Goal: Entertainment & Leisure: Consume media (video, audio)

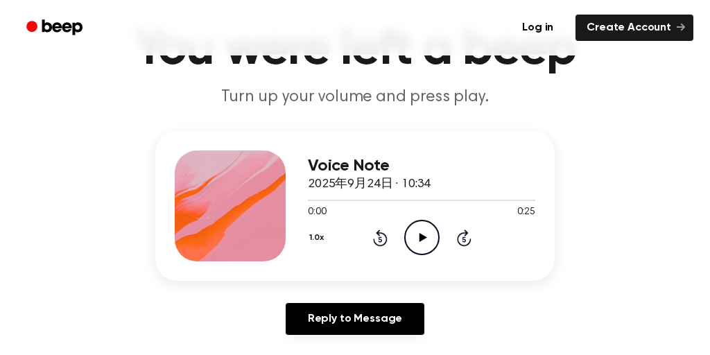
scroll to position [87, 0]
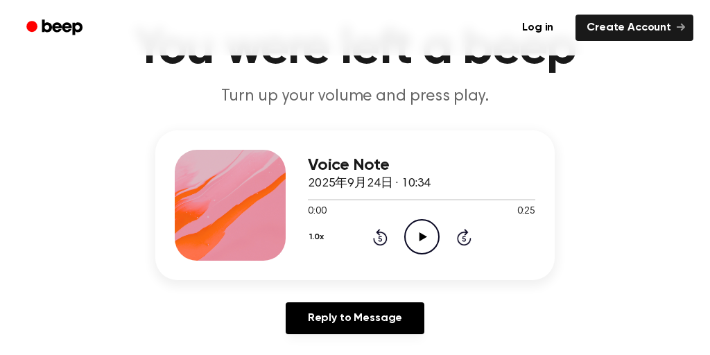
click at [440, 246] on div "1.0x Rewind 5 seconds Play Audio Skip 5 seconds" at bounding box center [421, 236] width 227 height 35
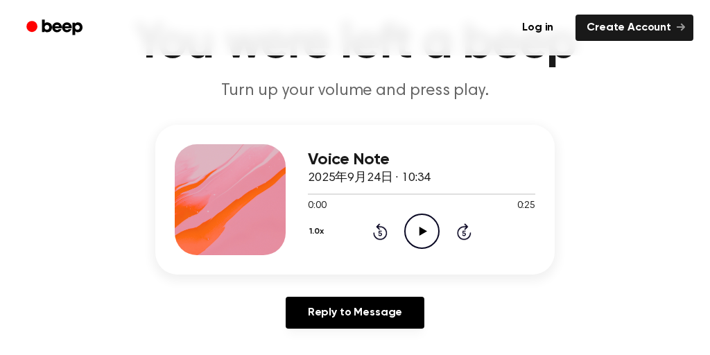
scroll to position [94, 0]
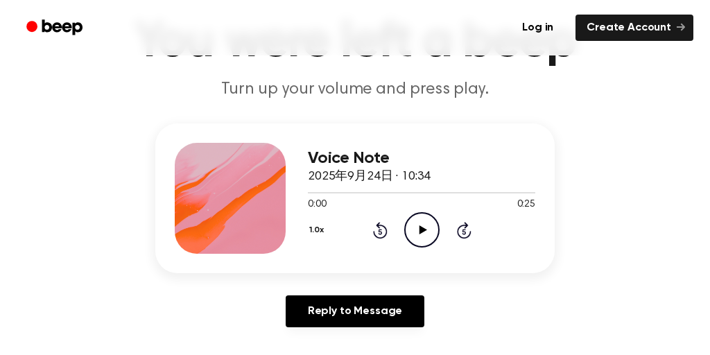
click at [422, 232] on icon "Play Audio" at bounding box center [421, 229] width 35 height 35
click at [426, 230] on icon "Pause Audio" at bounding box center [421, 229] width 35 height 35
click at [379, 232] on icon at bounding box center [379, 232] width 3 height 6
click at [379, 232] on icon "Rewind 5 seconds" at bounding box center [379, 230] width 15 height 18
click at [380, 232] on icon "Rewind 5 seconds" at bounding box center [379, 230] width 15 height 18
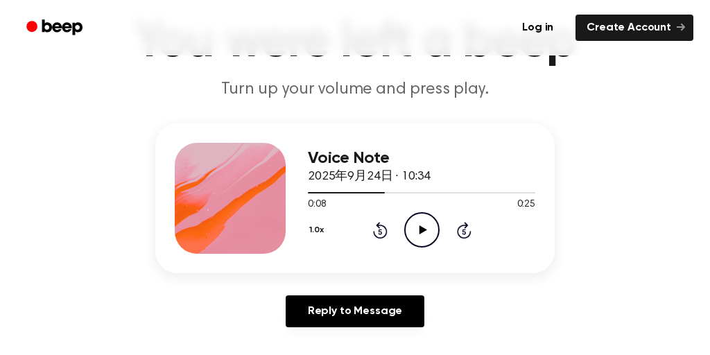
click at [379, 232] on icon at bounding box center [379, 232] width 3 height 6
click at [422, 232] on icon at bounding box center [423, 229] width 8 height 9
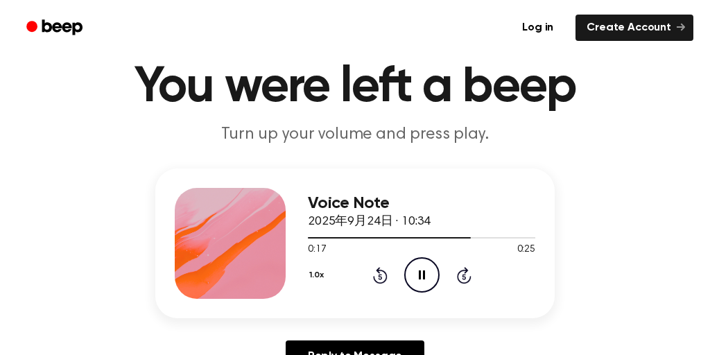
scroll to position [37, 0]
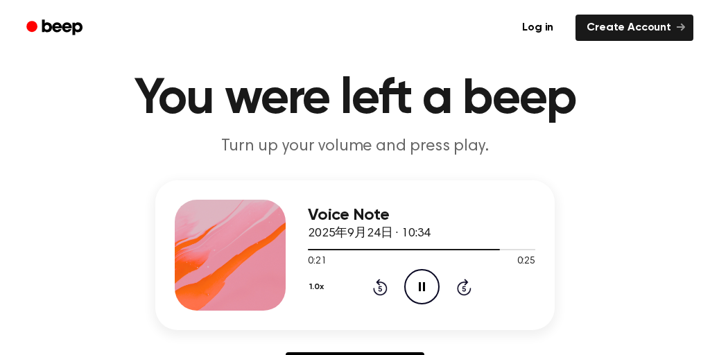
click at [645, 193] on div "Voice Note 2025年9月24日 · 10:34 0:21 0:25 Your browser does not support the [obje…" at bounding box center [355, 287] width 677 height 215
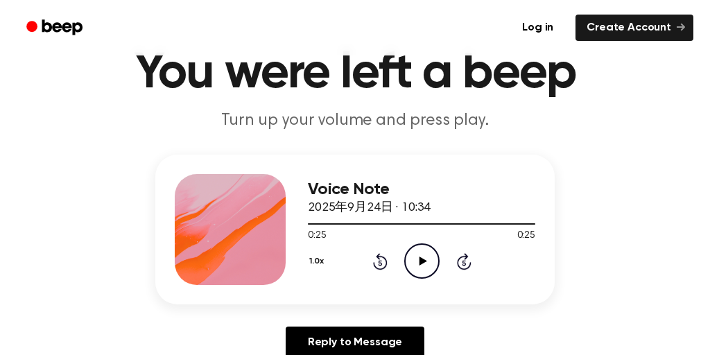
scroll to position [62, 0]
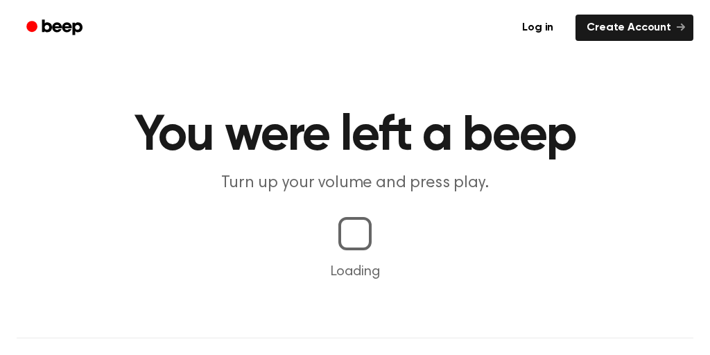
scroll to position [61, 0]
